Goal: Communication & Community: Answer question/provide support

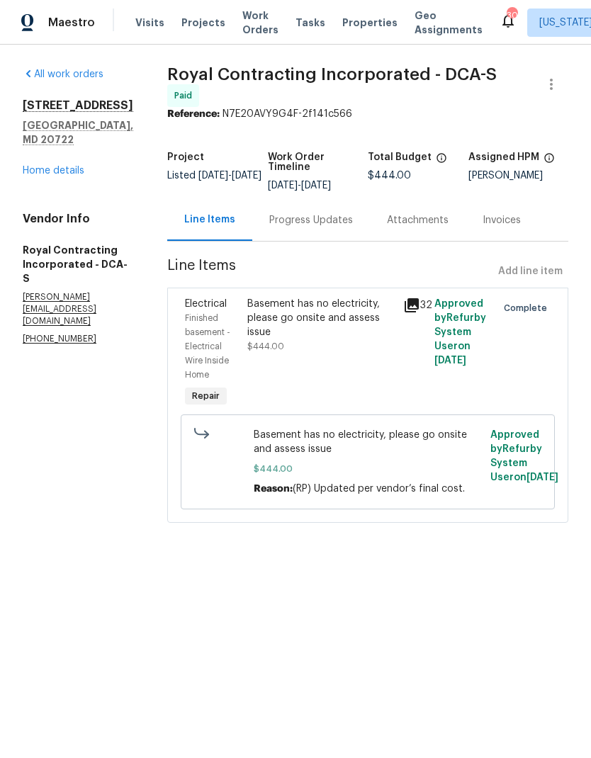
scroll to position [-5, 0]
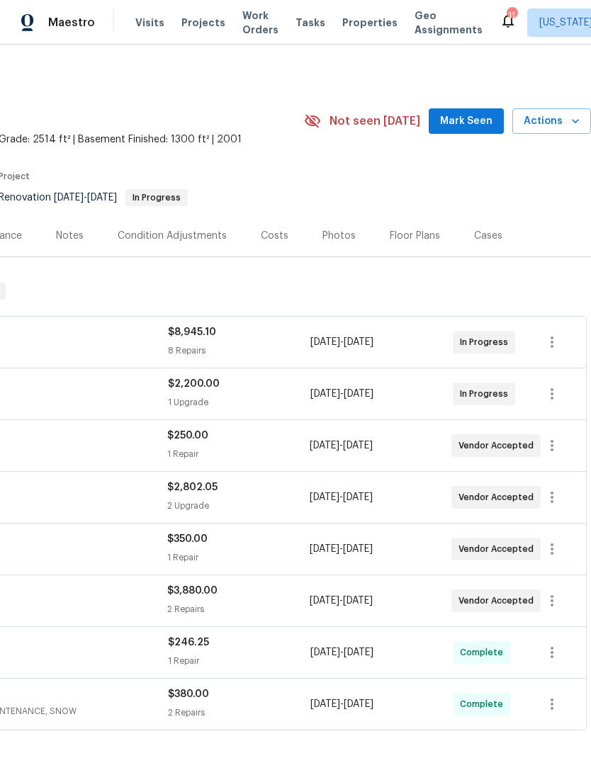
scroll to position [0, 210]
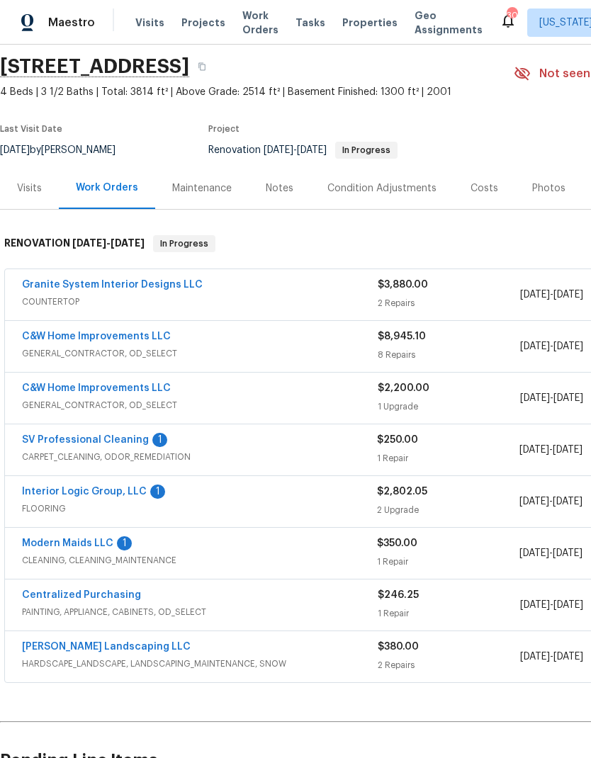
scroll to position [47, 0]
click at [122, 439] on link "SV Professional Cleaning" at bounding box center [85, 440] width 127 height 10
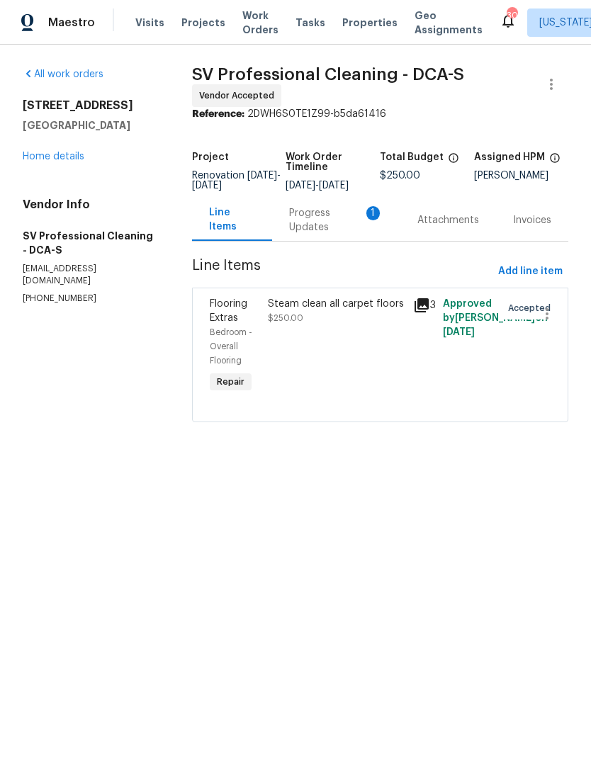
click at [298, 225] on div "Progress Updates 1" at bounding box center [336, 220] width 94 height 28
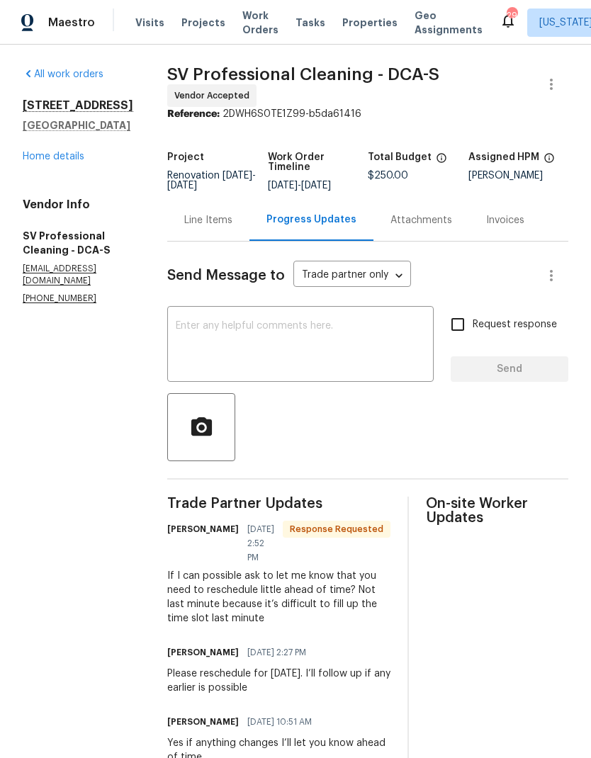
click at [332, 329] on textarea at bounding box center [300, 346] width 249 height 50
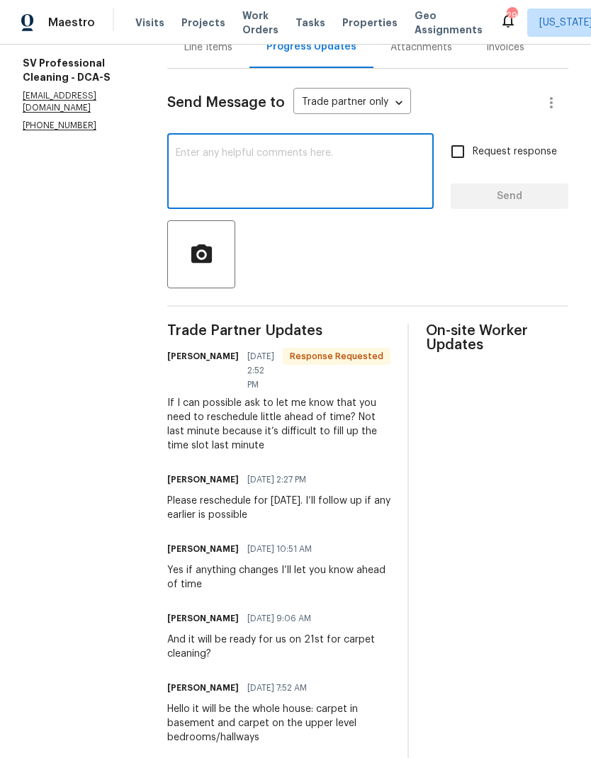
scroll to position [174, 0]
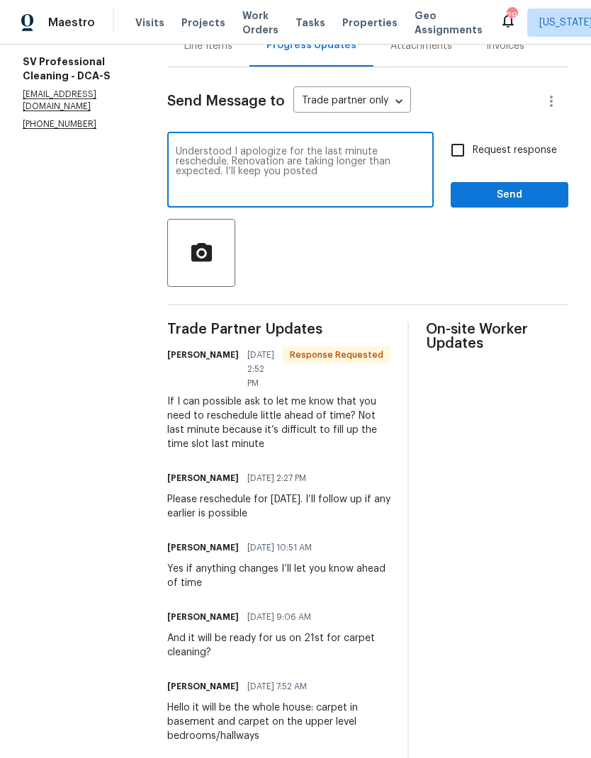
type textarea "Understood I apologize for the last minute reschedule. Renovation are taking lo…"
click at [457, 147] on input "Request response" at bounding box center [458, 150] width 30 height 30
checkbox input "true"
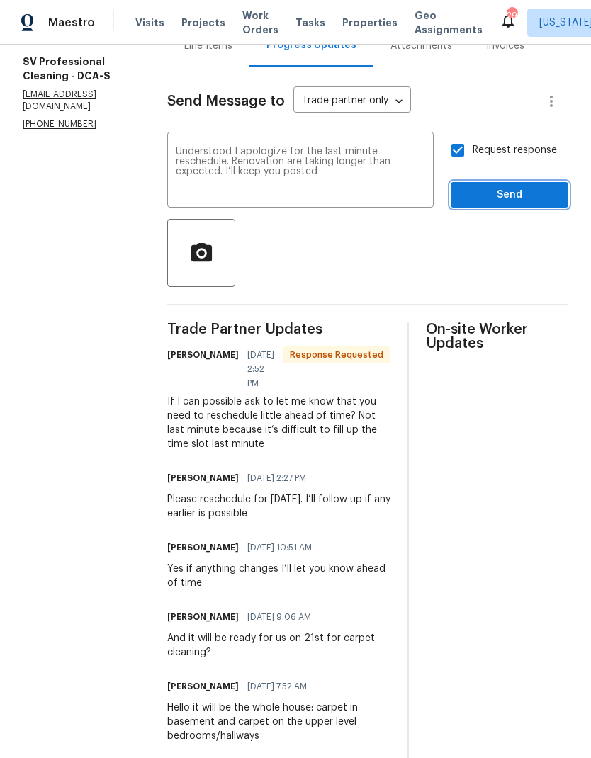
click at [486, 197] on span "Send" at bounding box center [509, 195] width 95 height 18
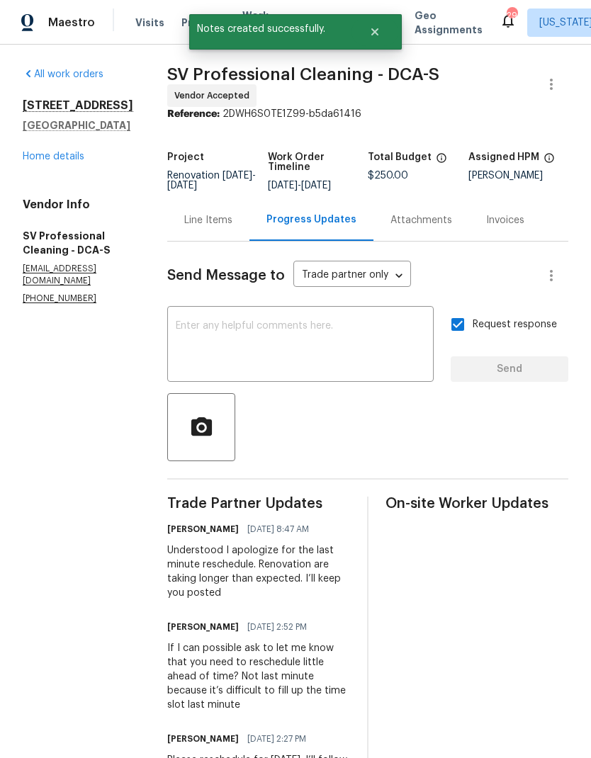
click at [64, 162] on link "Home details" at bounding box center [54, 157] width 62 height 10
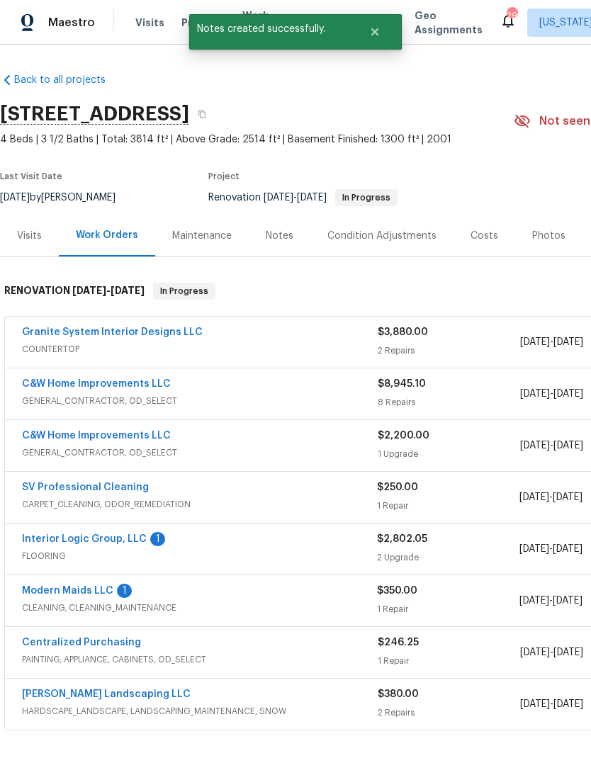
click at [113, 534] on link "Interior Logic Group, LLC" at bounding box center [84, 539] width 125 height 10
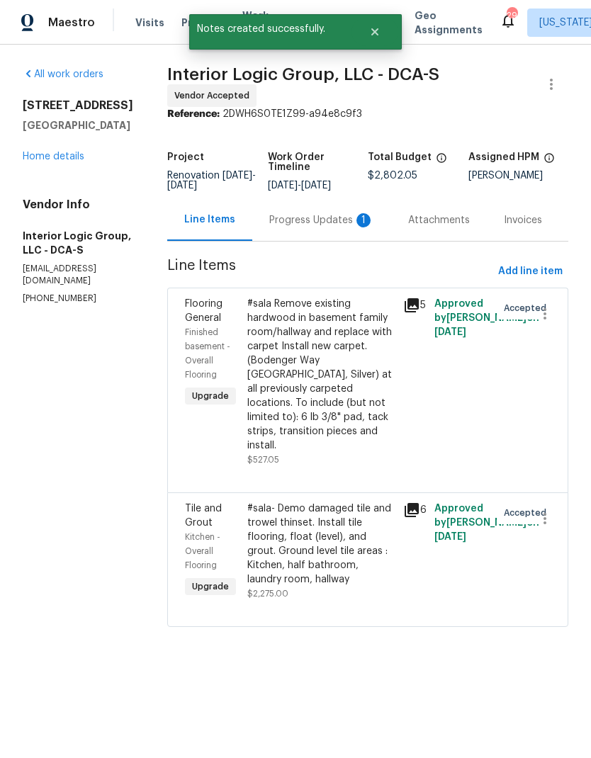
click at [318, 227] on div "Progress Updates 1" at bounding box center [321, 220] width 105 height 14
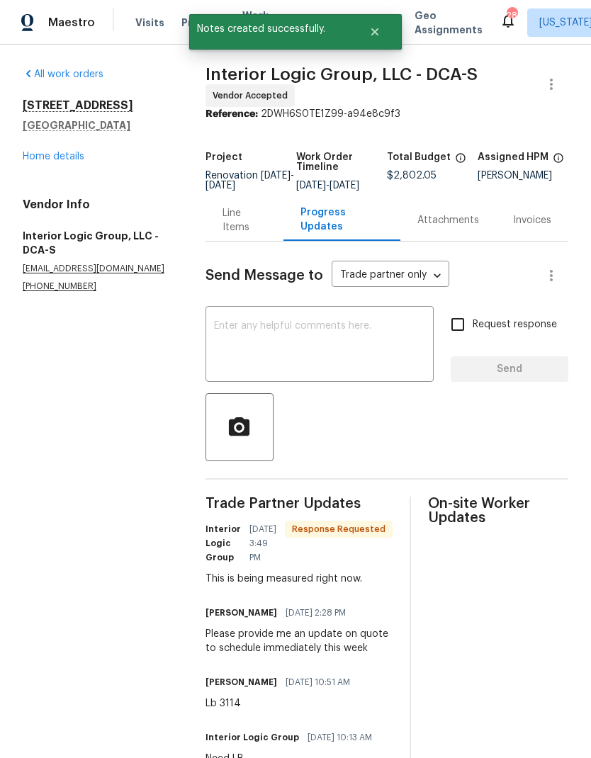
click at [358, 358] on textarea at bounding box center [319, 346] width 211 height 50
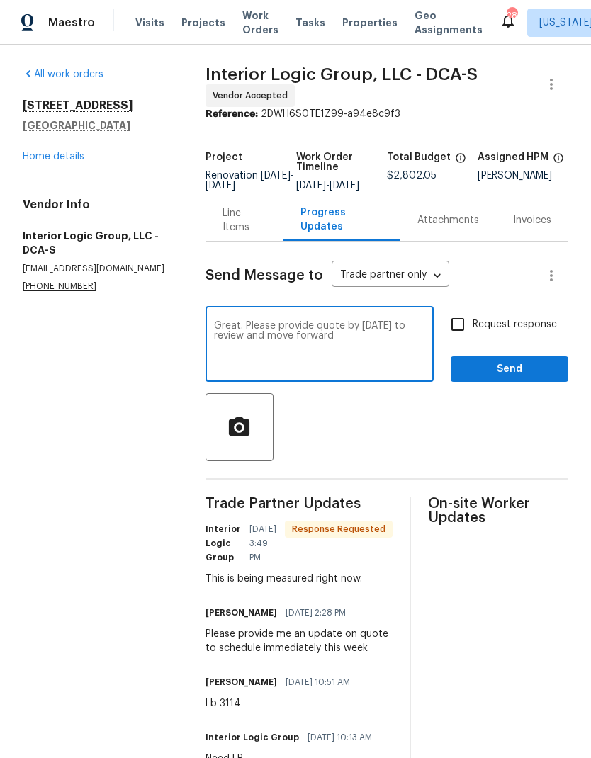
type textarea "Great. Please provide quote by today to review and move forward"
click at [452, 339] on input "Request response" at bounding box center [458, 325] width 30 height 30
checkbox input "true"
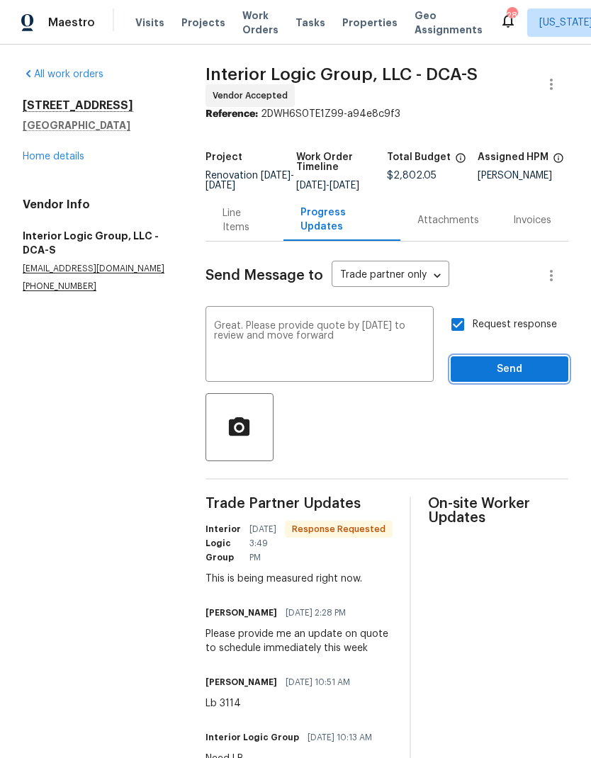
click at [499, 378] on span "Send" at bounding box center [509, 370] width 95 height 18
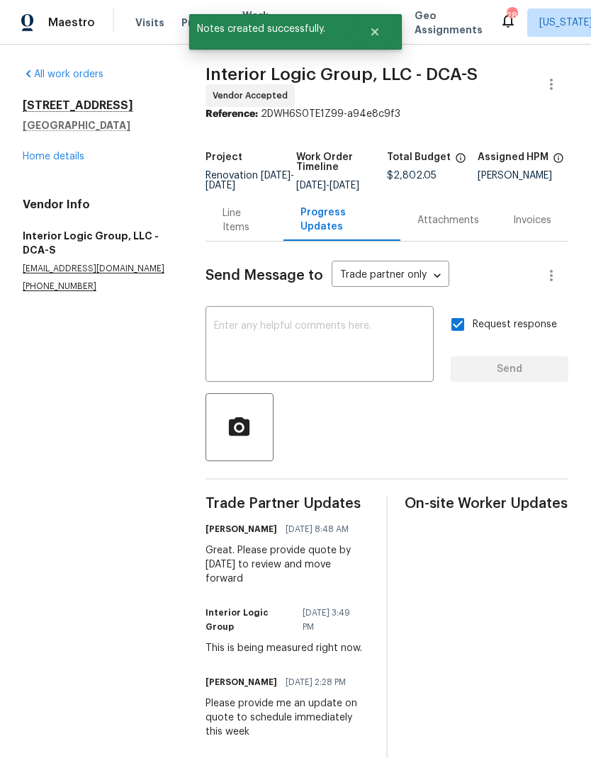
click at [74, 152] on link "Home details" at bounding box center [54, 157] width 62 height 10
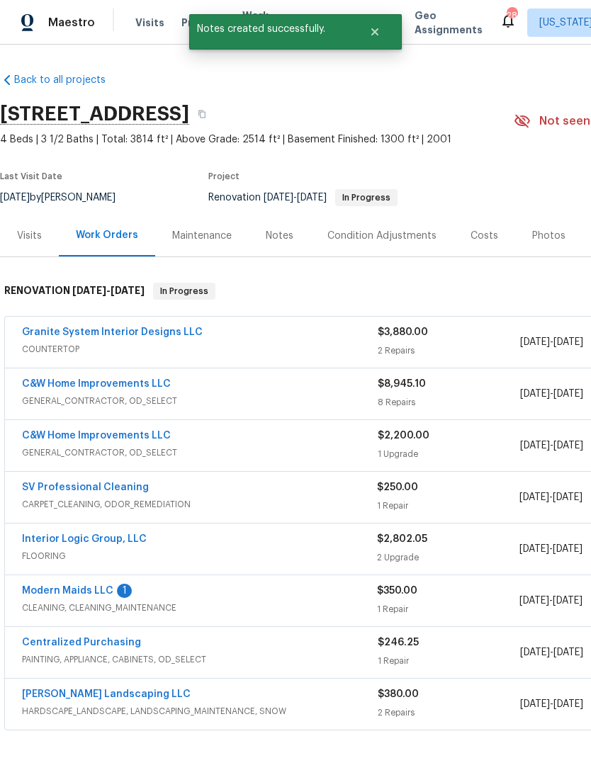
click at [97, 587] on link "Modern Maids LLC" at bounding box center [67, 591] width 91 height 10
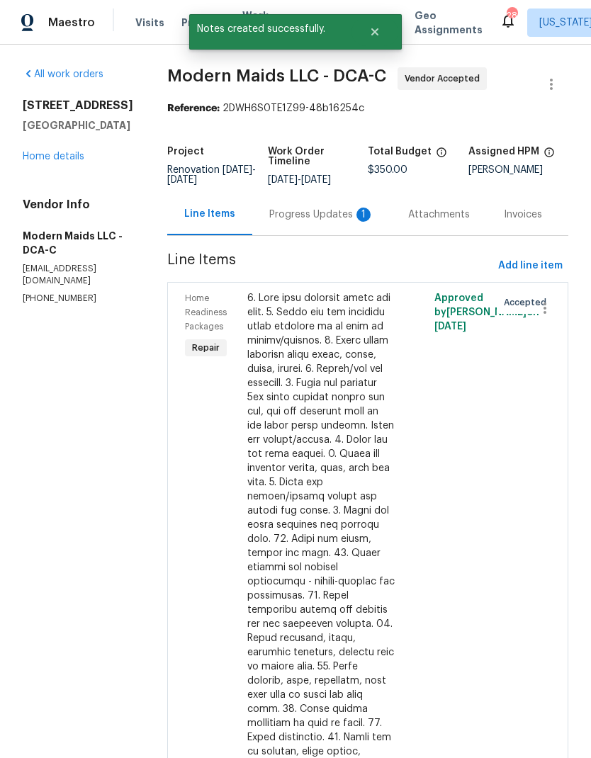
click at [338, 222] on div "Progress Updates 1" at bounding box center [321, 215] width 105 height 14
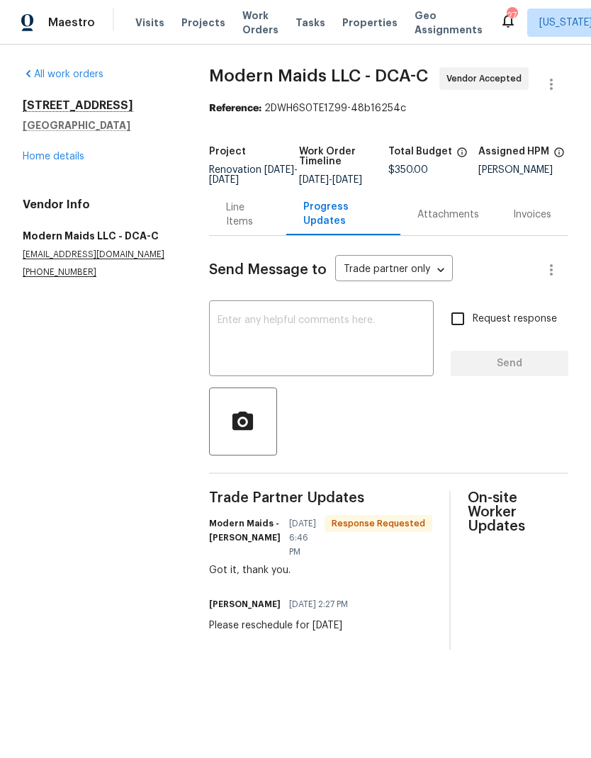
click at [352, 350] on textarea at bounding box center [322, 340] width 208 height 50
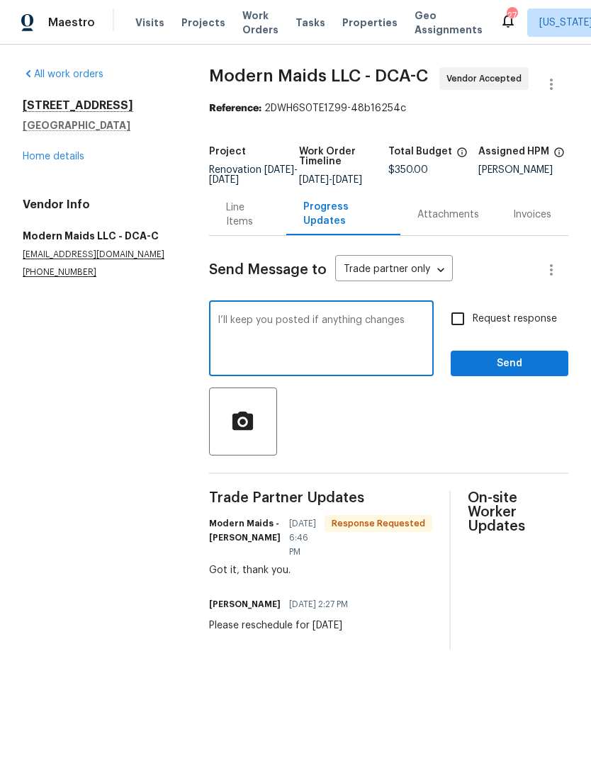
type textarea "I’ll keep you posted if anything changes"
click at [455, 329] on input "Request response" at bounding box center [458, 319] width 30 height 30
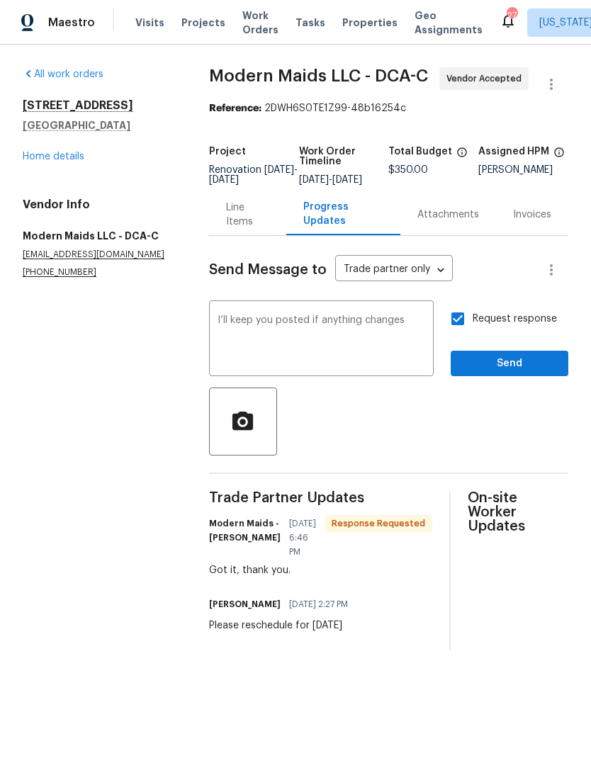
click at [461, 324] on input "Request response" at bounding box center [458, 319] width 30 height 30
checkbox input "false"
click at [512, 377] on button "Send" at bounding box center [510, 364] width 118 height 26
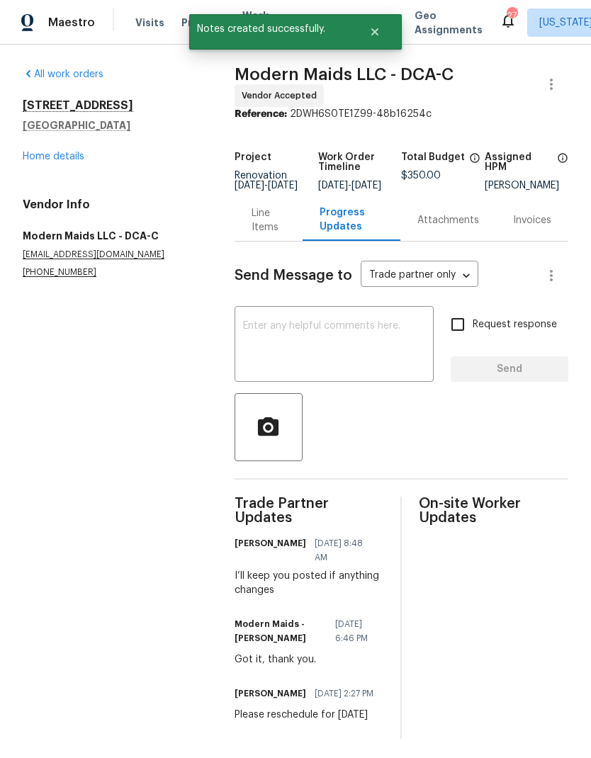
click at [68, 159] on link "Home details" at bounding box center [54, 157] width 62 height 10
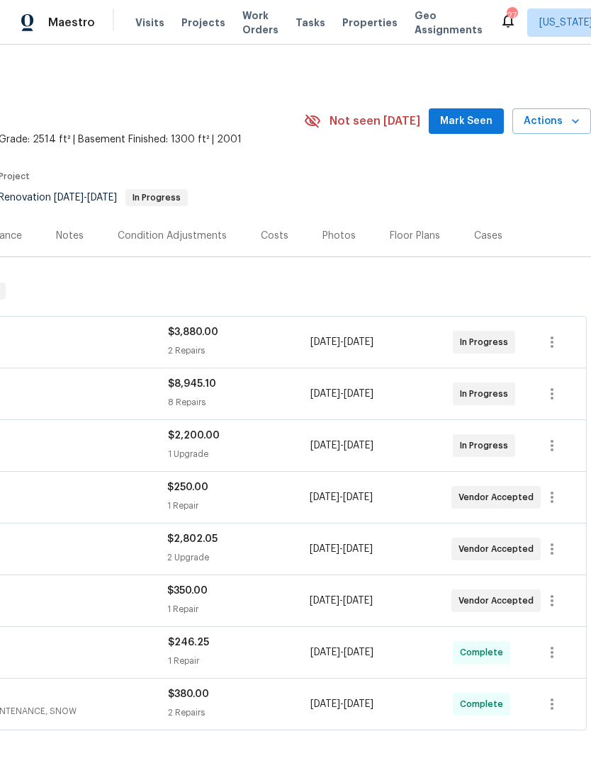
scroll to position [0, 210]
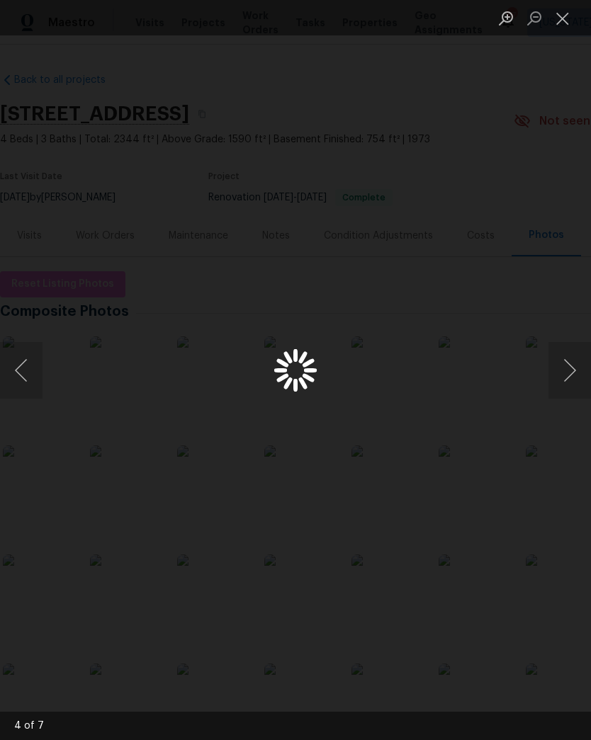
scroll to position [3757, 101]
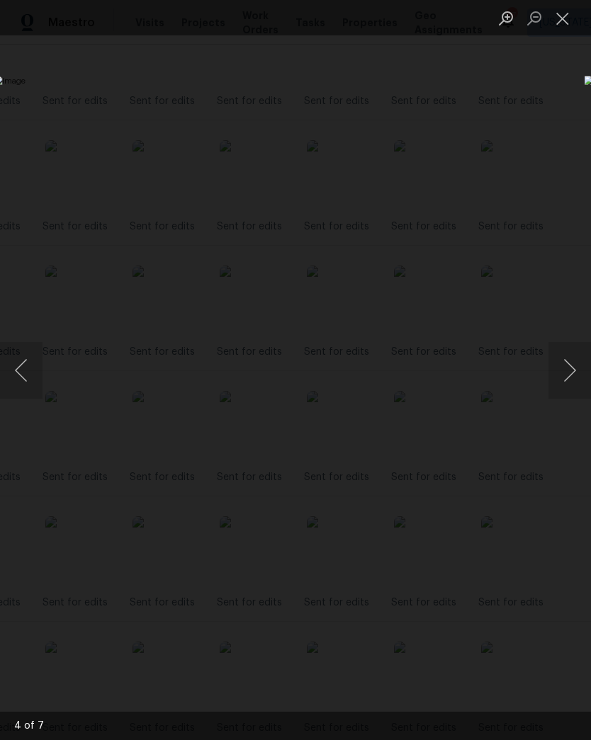
click at [570, 16] on button "Close lightbox" at bounding box center [562, 18] width 28 height 25
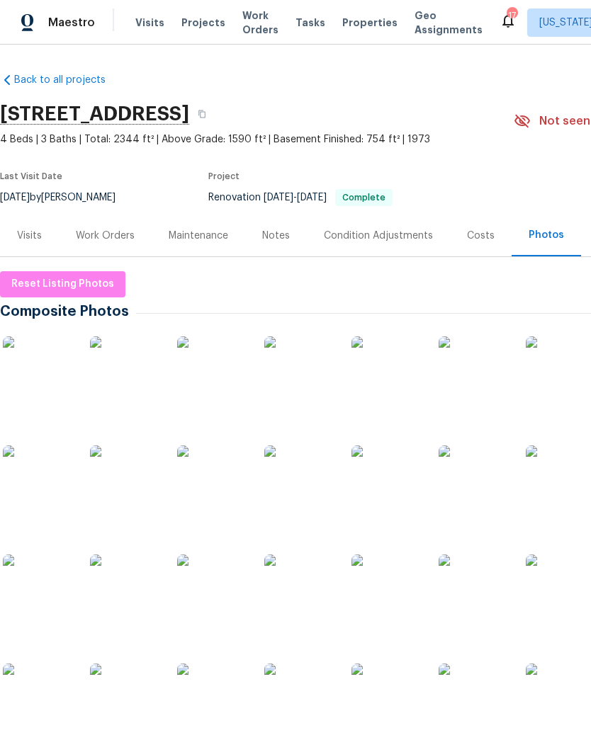
scroll to position [0, 0]
click at [113, 235] on div "Work Orders" at bounding box center [105, 236] width 59 height 14
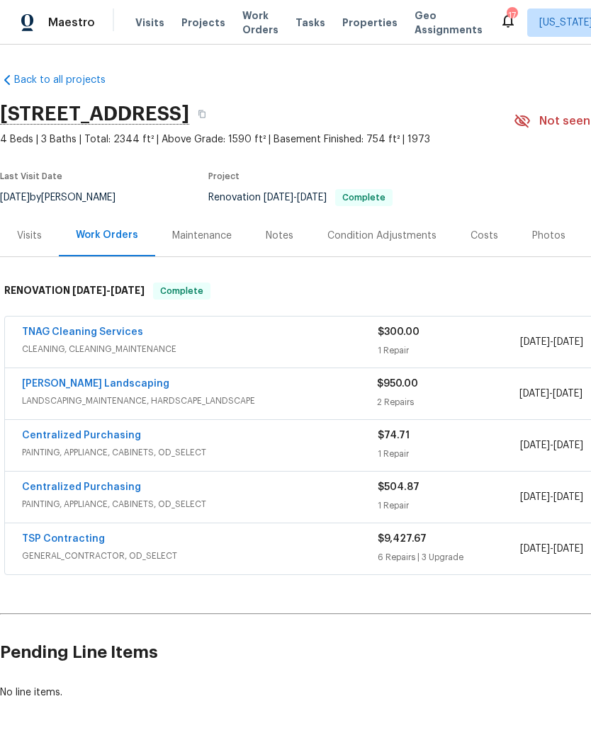
click at [111, 328] on link "TNAG Cleaning Services" at bounding box center [82, 332] width 121 height 10
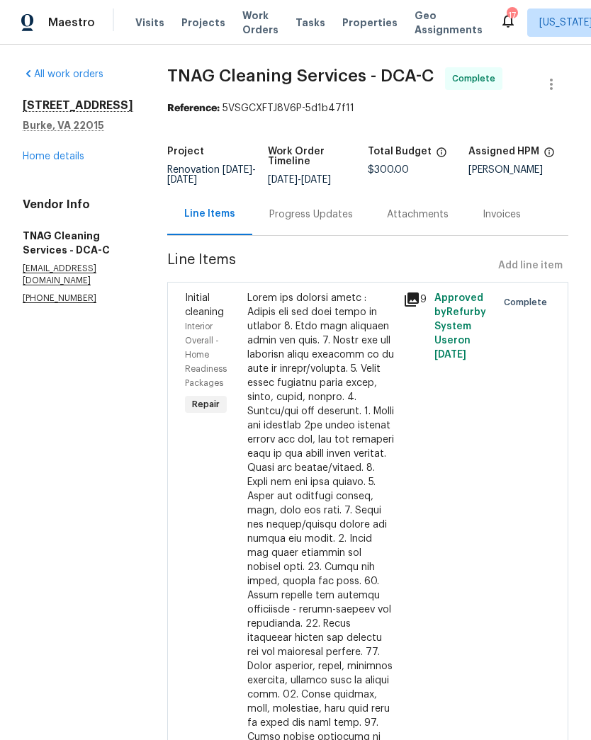
click at [306, 218] on div "Progress Updates" at bounding box center [311, 215] width 84 height 14
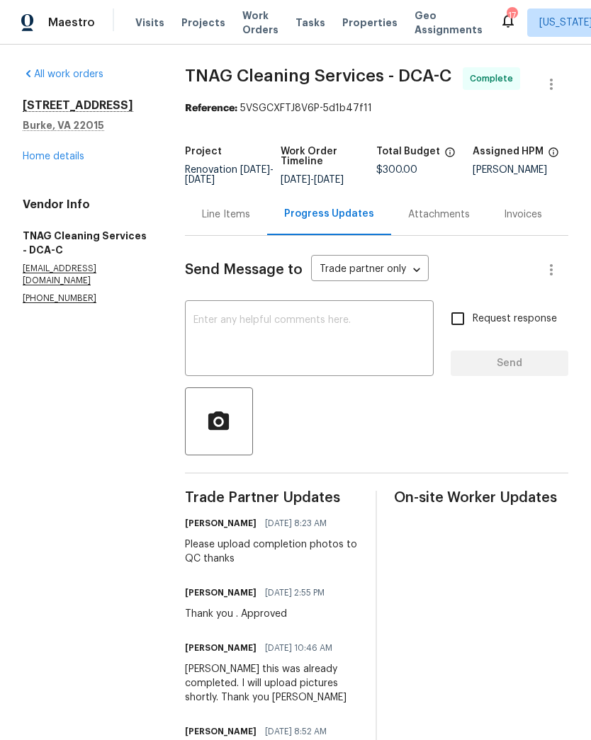
click at [346, 328] on textarea at bounding box center [309, 340] width 232 height 50
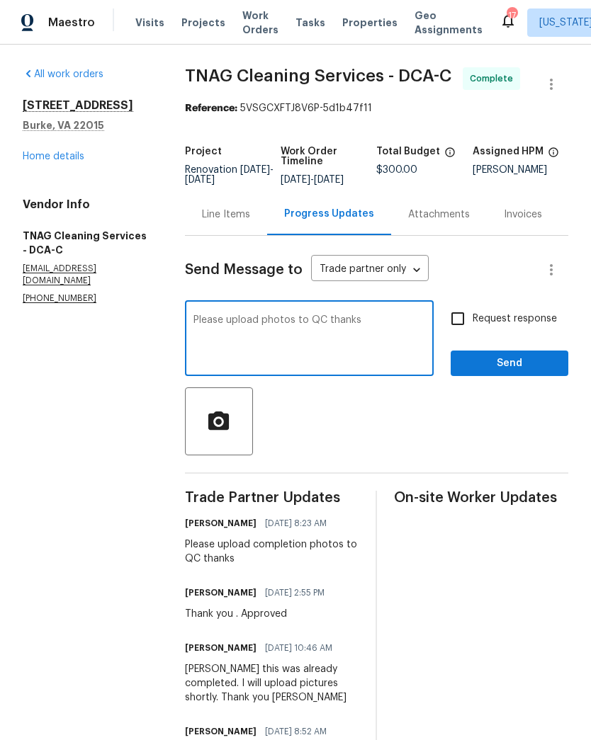
type textarea "Please upload photos to QC thanks"
click at [461, 331] on input "Request response" at bounding box center [458, 319] width 30 height 30
checkbox input "true"
click at [509, 366] on span "Send" at bounding box center [509, 364] width 95 height 18
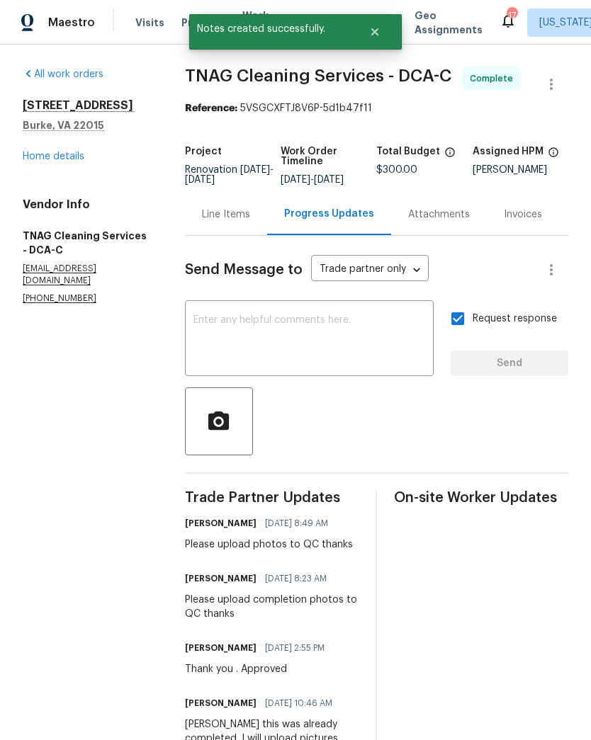
click at [66, 159] on link "Home details" at bounding box center [54, 157] width 62 height 10
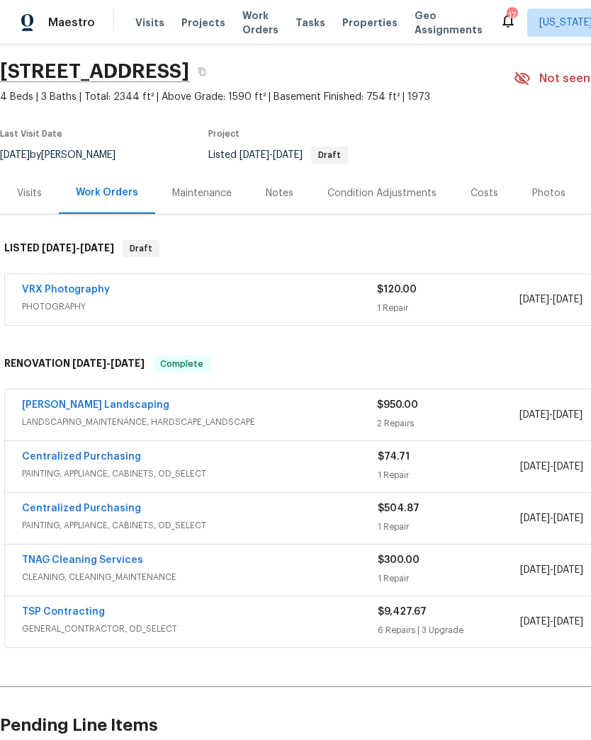
scroll to position [43, 0]
click at [101, 402] on link "Manzano Landscaping" at bounding box center [95, 405] width 147 height 10
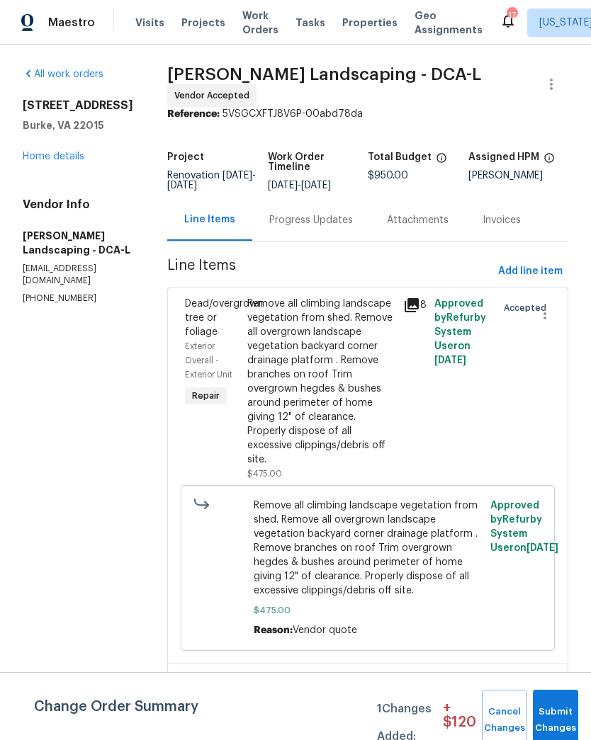
click at [334, 227] on div "Progress Updates" at bounding box center [311, 220] width 84 height 14
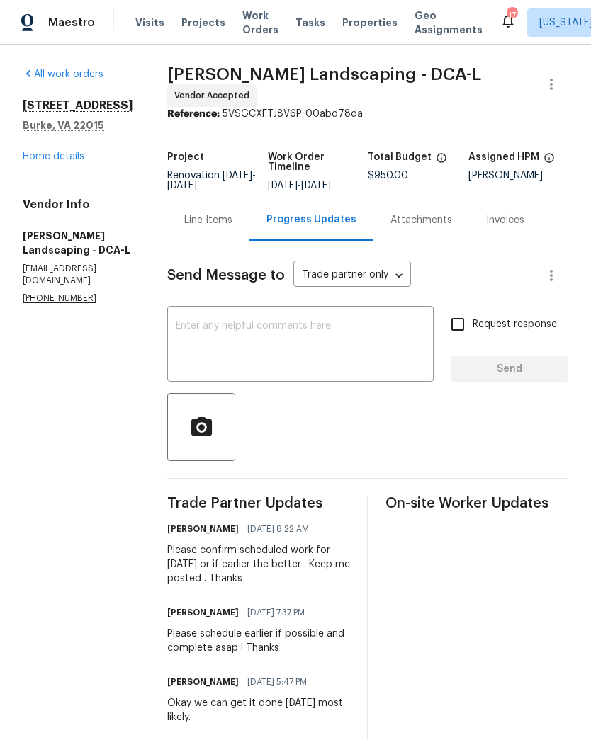
click at [334, 364] on textarea at bounding box center [300, 346] width 249 height 50
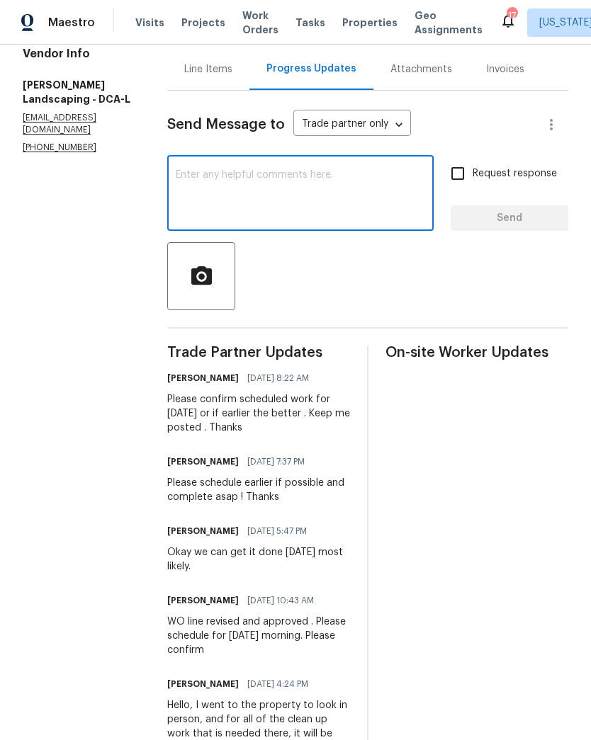
scroll to position [150, 0]
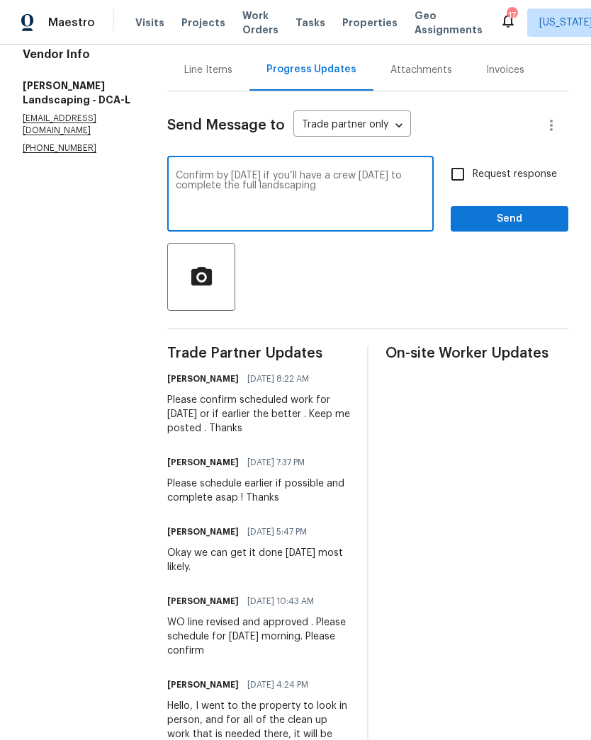
type textarea "Confirm by today if you’ll have a crew tomorrow to complete the full landscaping"
click at [466, 189] on input "Request response" at bounding box center [458, 174] width 30 height 30
checkbox input "true"
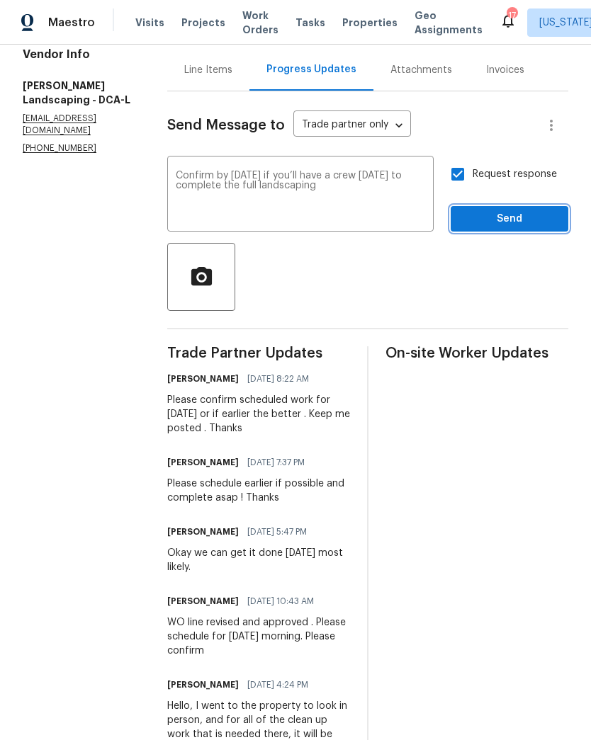
click at [476, 228] on span "Send" at bounding box center [509, 219] width 95 height 18
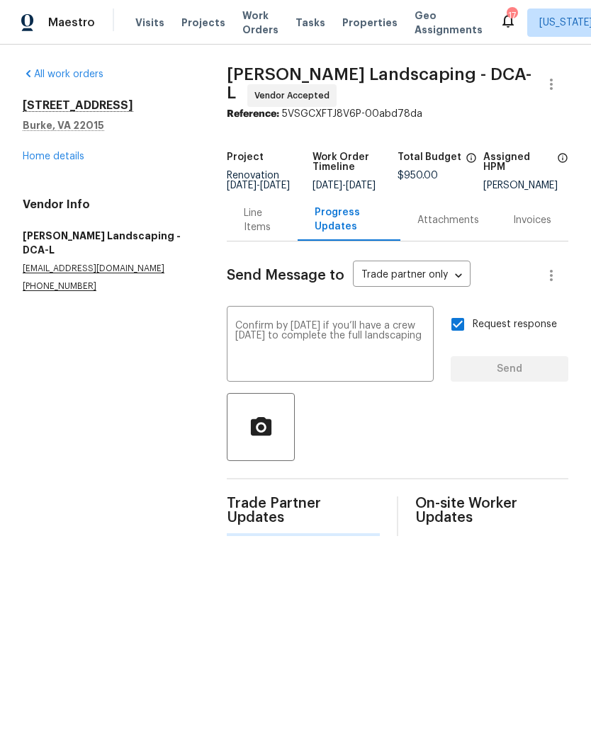
scroll to position [0, 0]
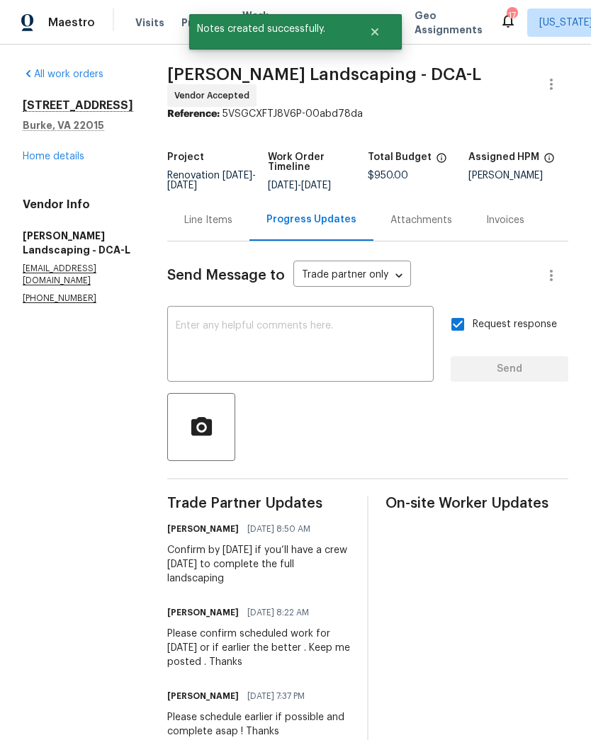
click at [47, 159] on link "Home details" at bounding box center [54, 157] width 62 height 10
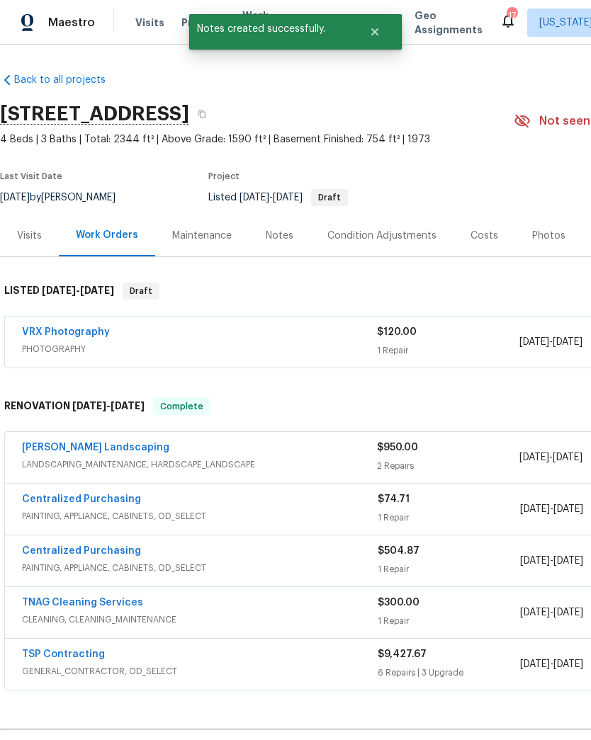
click at [249, 463] on span "LANDSCAPING_MAINTENANCE, HARDSCAPE_LANDSCAPE" at bounding box center [199, 465] width 355 height 14
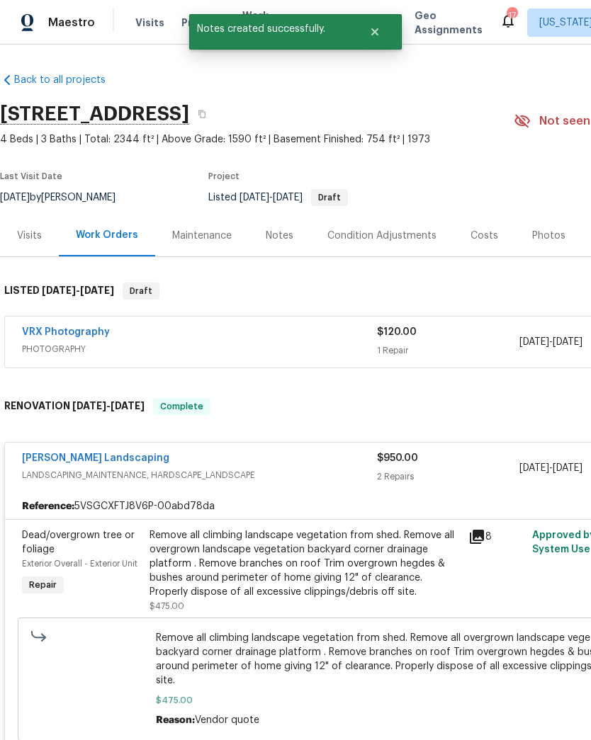
click at [480, 537] on icon at bounding box center [476, 537] width 17 height 17
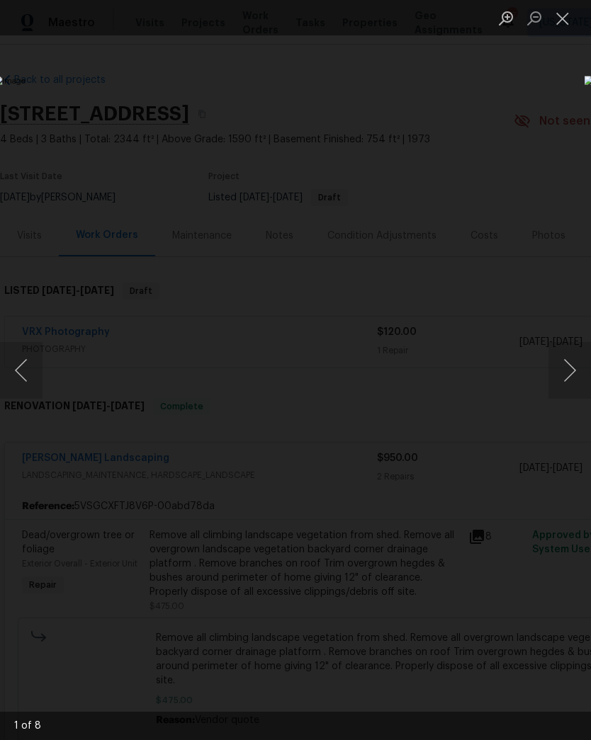
click at [560, 366] on button "Next image" at bounding box center [569, 370] width 43 height 57
click at [568, 370] on button "Next image" at bounding box center [569, 370] width 43 height 57
click at [568, 372] on button "Next image" at bounding box center [569, 370] width 43 height 57
click at [567, 377] on button "Next image" at bounding box center [569, 370] width 43 height 57
click at [564, 382] on button "Next image" at bounding box center [569, 370] width 43 height 57
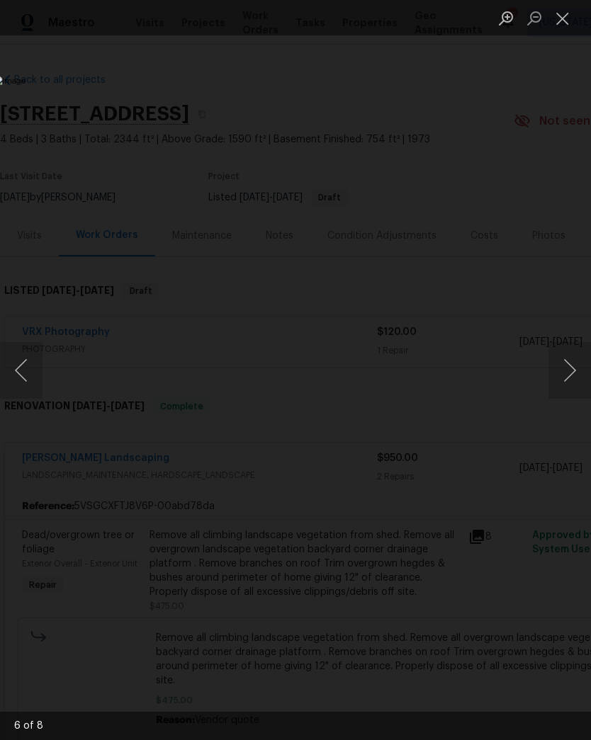
click at [568, 380] on button "Next image" at bounding box center [569, 370] width 43 height 57
click at [566, 385] on button "Next image" at bounding box center [569, 370] width 43 height 57
click at [565, 382] on button "Next image" at bounding box center [569, 370] width 43 height 57
click at [402, 660] on div "Lightbox" at bounding box center [295, 370] width 591 height 740
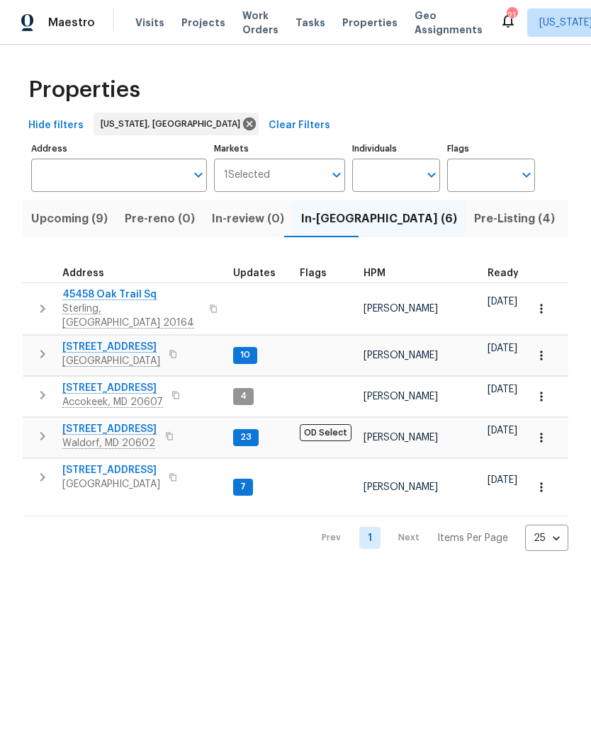
click at [76, 220] on span "Upcoming (9)" at bounding box center [69, 219] width 77 height 20
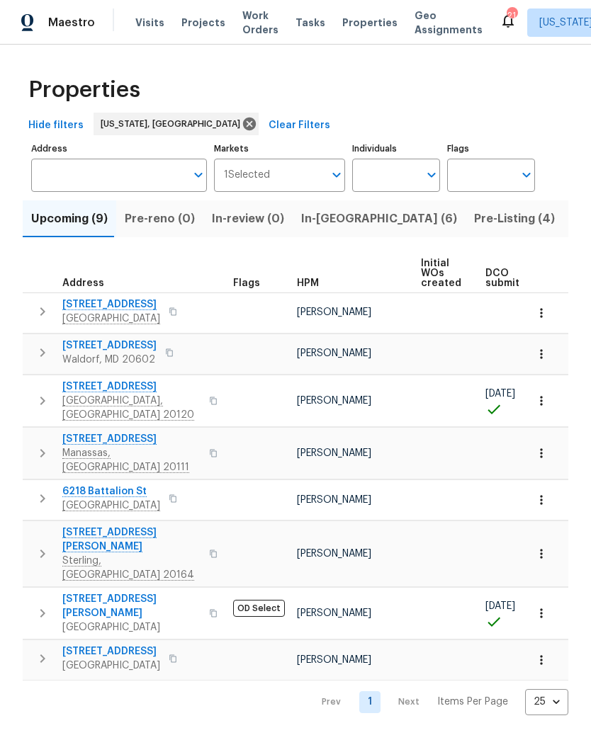
click at [327, 223] on span "In-reno (6)" at bounding box center [379, 219] width 156 height 20
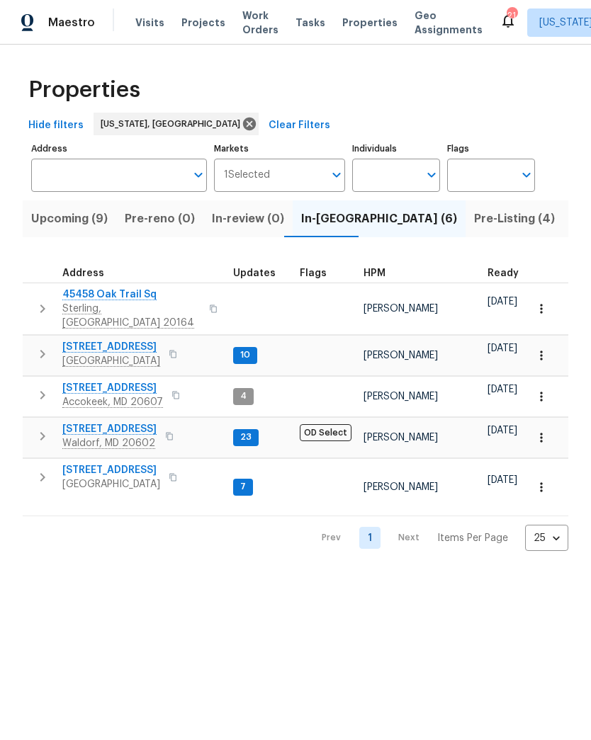
click at [128, 422] on span "3 Duncannon Rd" at bounding box center [109, 429] width 94 height 14
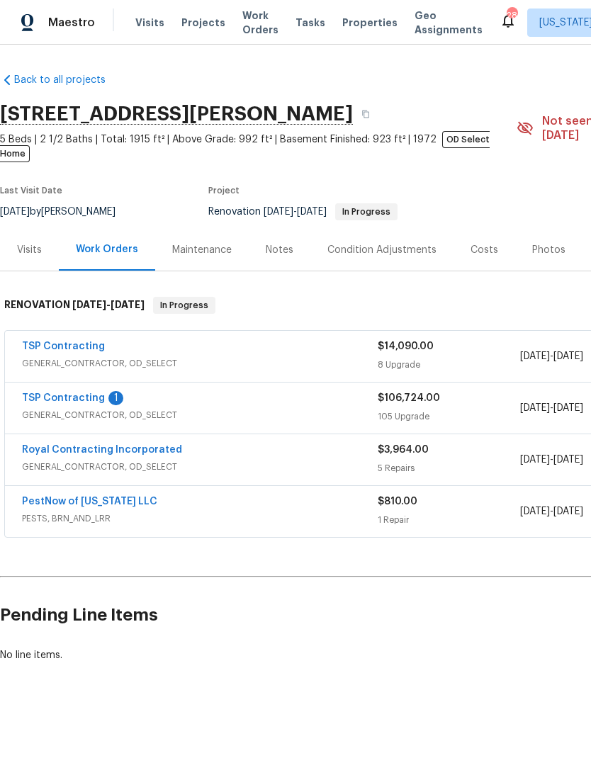
click at [68, 393] on link "TSP Contracting" at bounding box center [63, 398] width 83 height 10
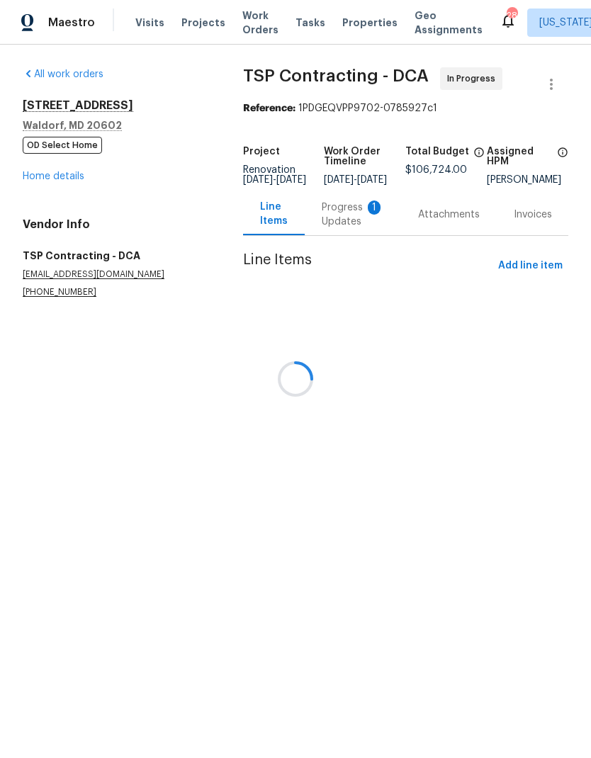
click at [348, 225] on div at bounding box center [295, 379] width 591 height 758
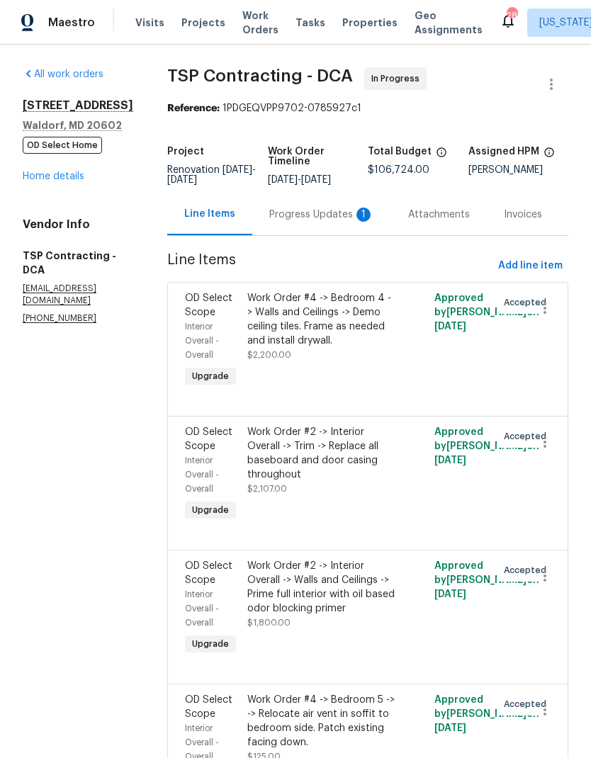
click at [284, 221] on div "Progress Updates 1" at bounding box center [321, 215] width 105 height 14
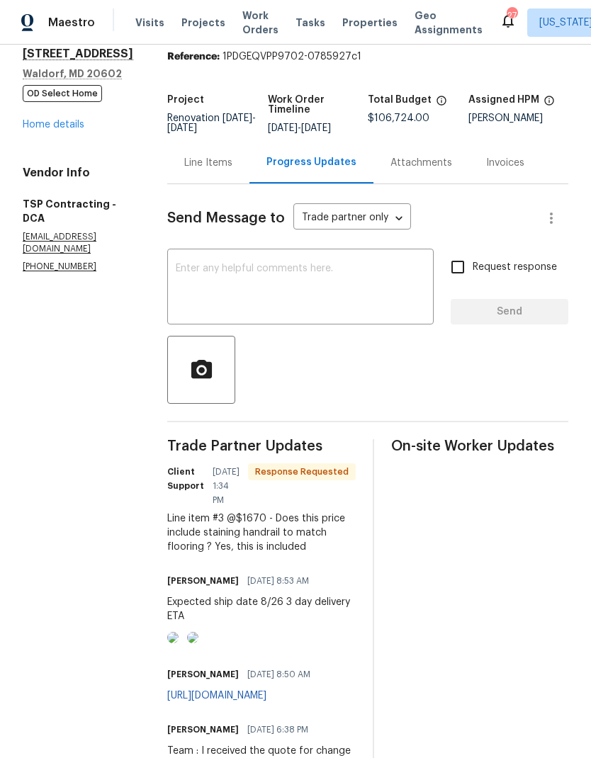
scroll to position [52, 49]
click at [443, 269] on input "Request response" at bounding box center [458, 267] width 30 height 30
checkbox input "true"
click at [310, 279] on textarea at bounding box center [300, 289] width 249 height 50
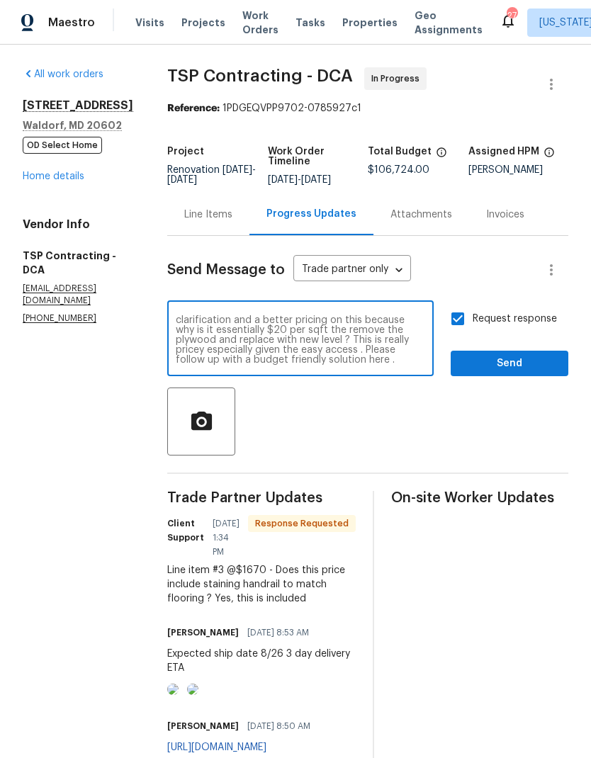
scroll to position [0, 106]
click at [234, 334] on textarea "Excellent. Questions regarding recent change order quote : Line item #1 kitehn …" at bounding box center [300, 340] width 249 height 50
click at [176, 332] on textarea "Excellent. Questions regarding recent change order quote : Line item #1 kitehn …" at bounding box center [300, 340] width 249 height 50
click at [176, 340] on textarea "Excellent. Question regarding recent change order quote : Line item #1 kitehn f…" at bounding box center [300, 340] width 249 height 50
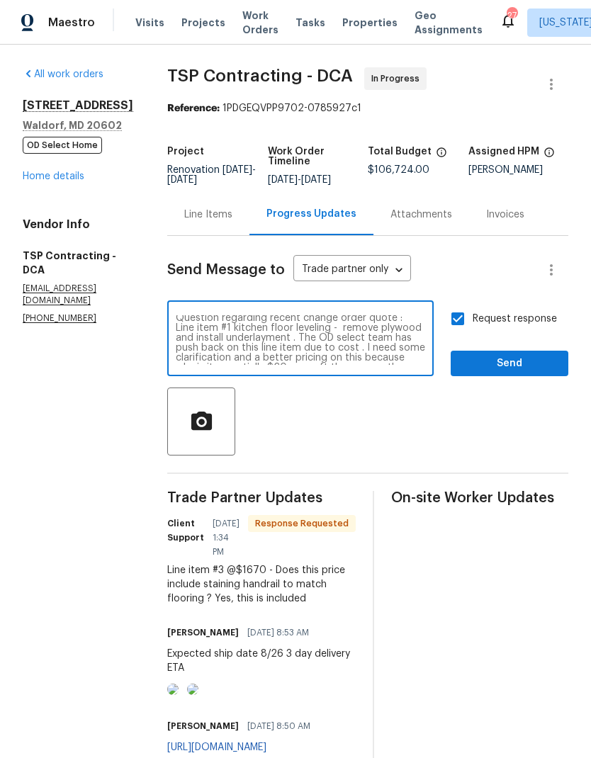
scroll to position [28, 0]
click at [176, 353] on textarea "Excellent. Question regarding recent change order quote : Line item #1 kitchen …" at bounding box center [300, 340] width 249 height 50
type textarea "Excellent. Question regarding recent change order quote : Line item #1 kitchen …"
click at [462, 365] on span "Send" at bounding box center [509, 364] width 95 height 18
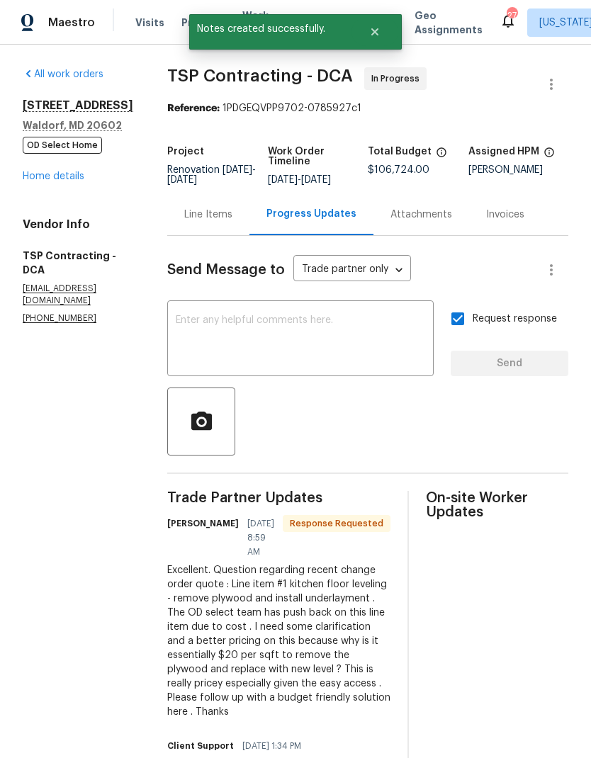
scroll to position [0, 0]
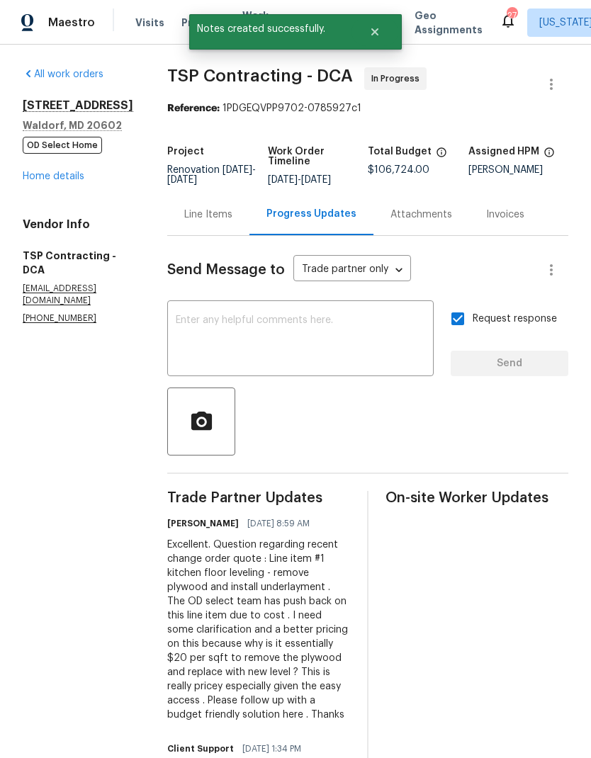
click at [56, 205] on div "All work orders [STREET_ADDRESS][PERSON_NAME] OD Select Home Home details Vendo…" at bounding box center [78, 195] width 111 height 257
click at [57, 181] on link "Home details" at bounding box center [54, 176] width 62 height 10
